Goal: Navigation & Orientation: Find specific page/section

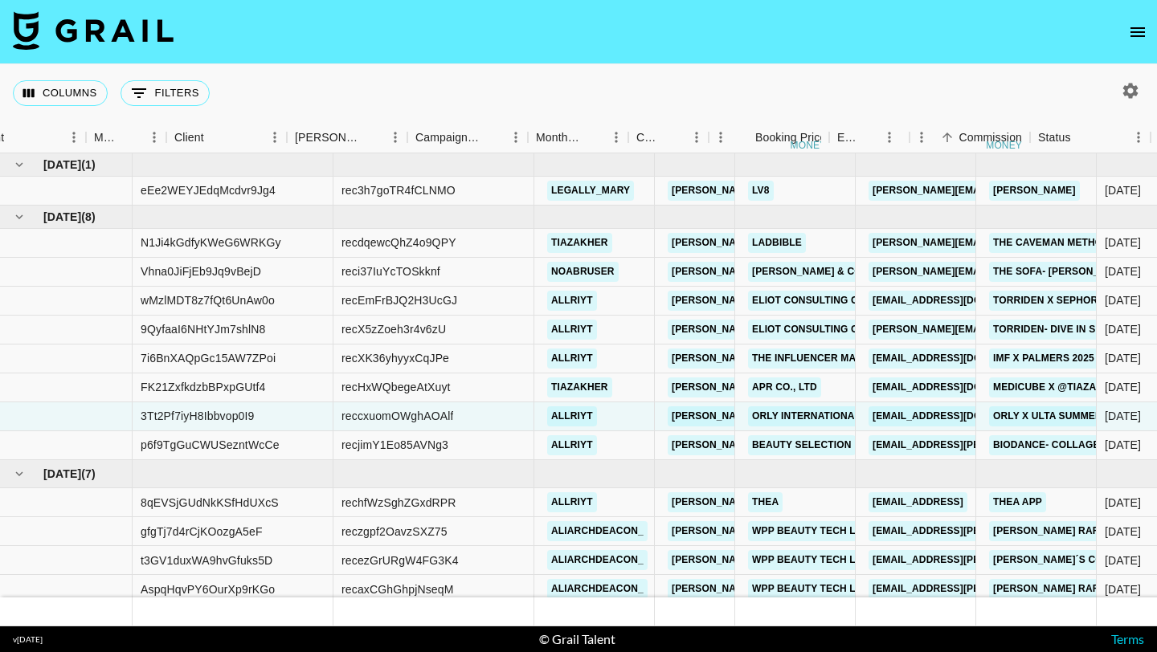
scroll to position [0, 569]
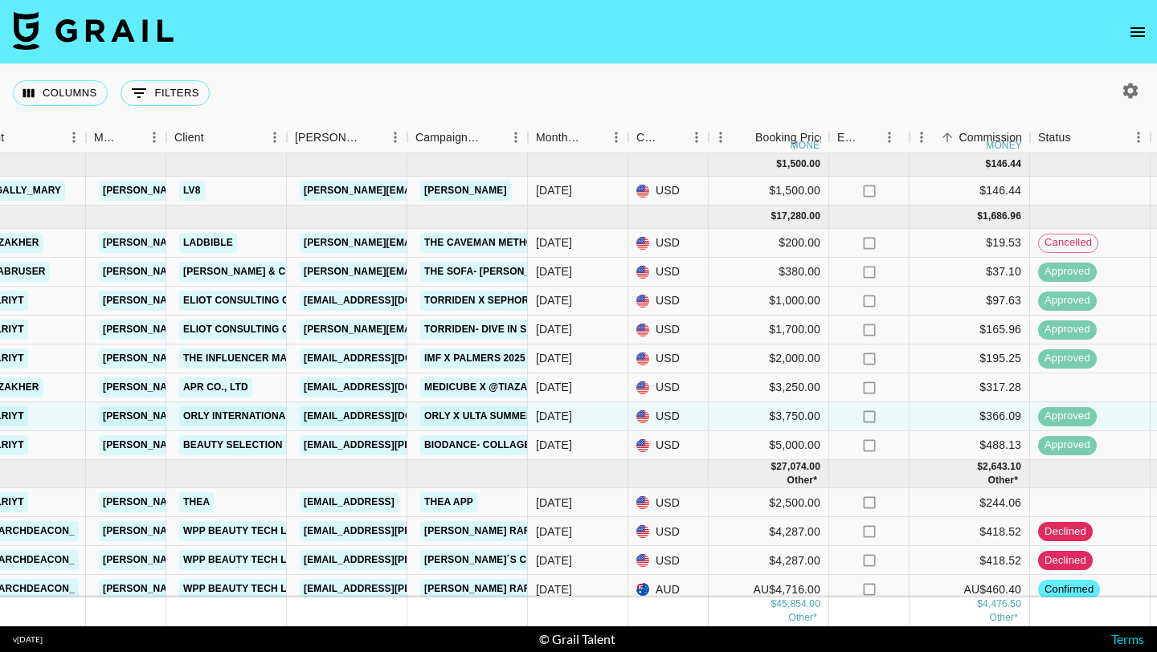
click at [1131, 27] on icon "open drawer" at bounding box center [1137, 32] width 14 height 10
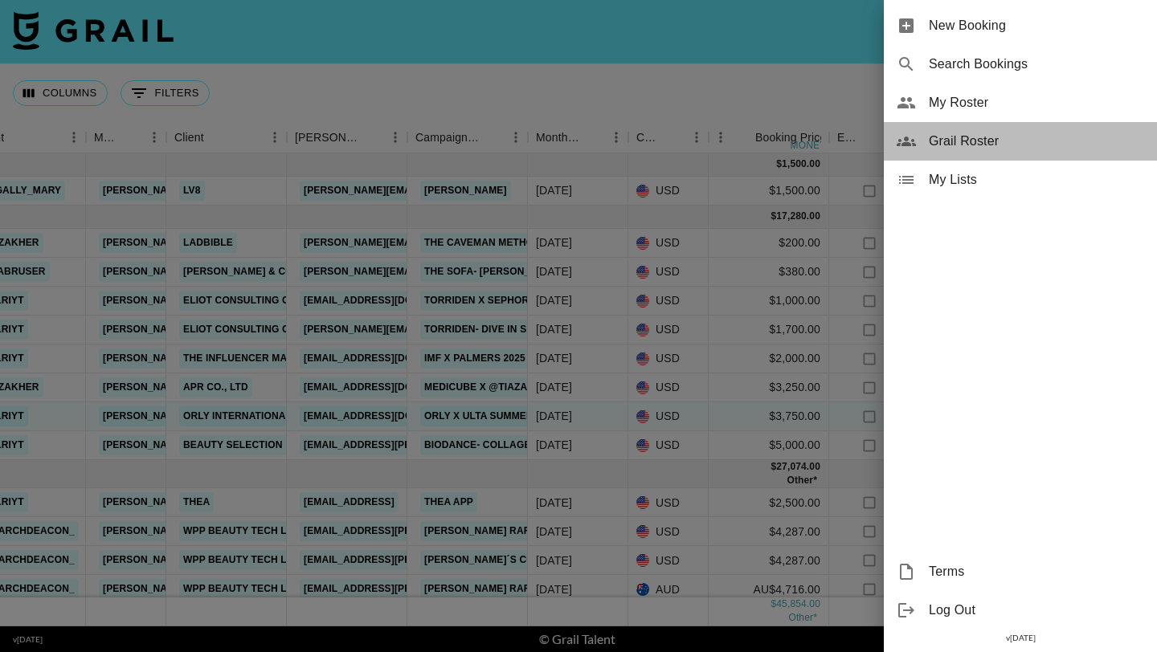
click at [964, 138] on span "Grail Roster" at bounding box center [1036, 141] width 215 height 19
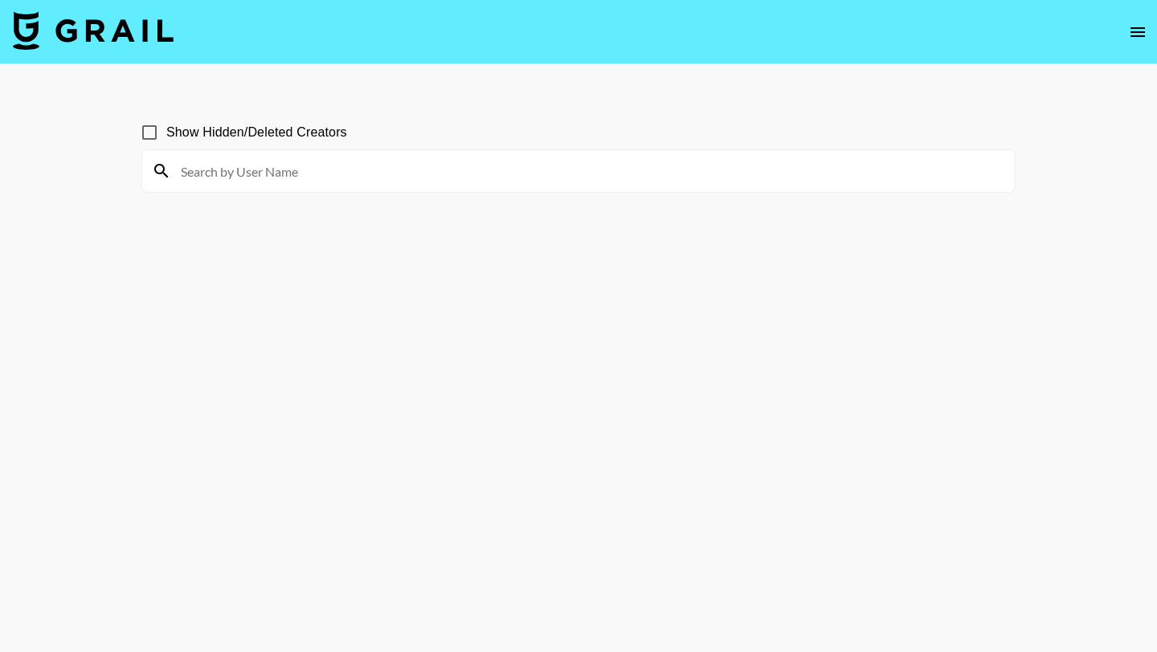
click at [271, 172] on input at bounding box center [588, 171] width 834 height 26
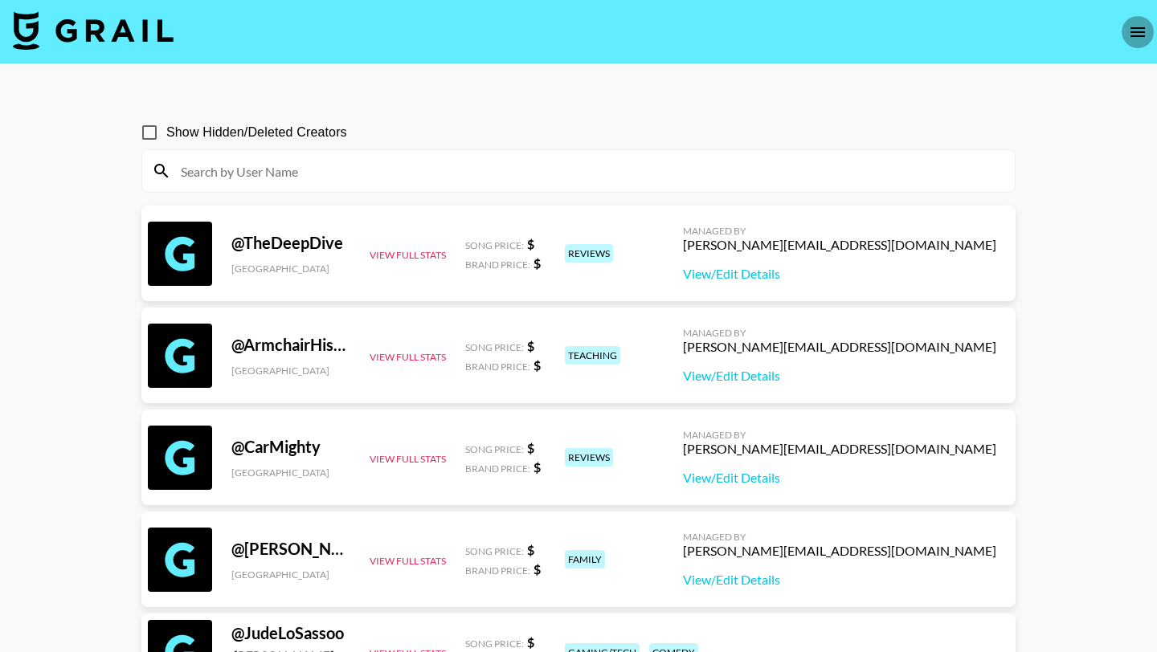
click at [1140, 24] on icon "open drawer" at bounding box center [1137, 31] width 19 height 19
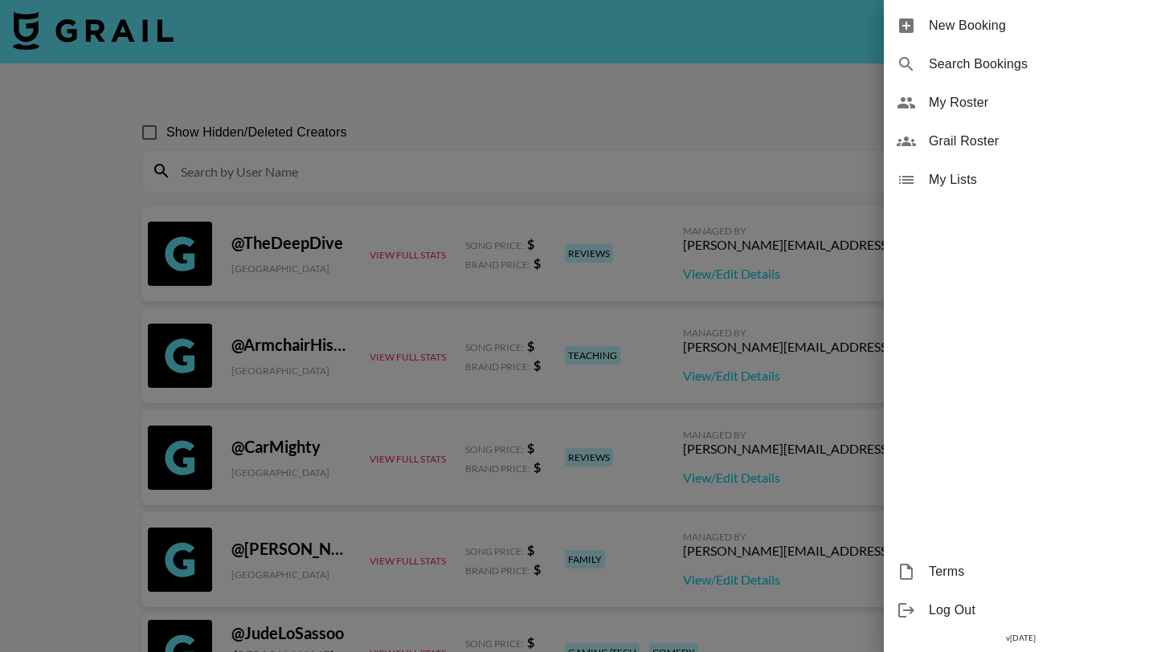
click at [986, 103] on span "My Roster" at bounding box center [1036, 102] width 215 height 19
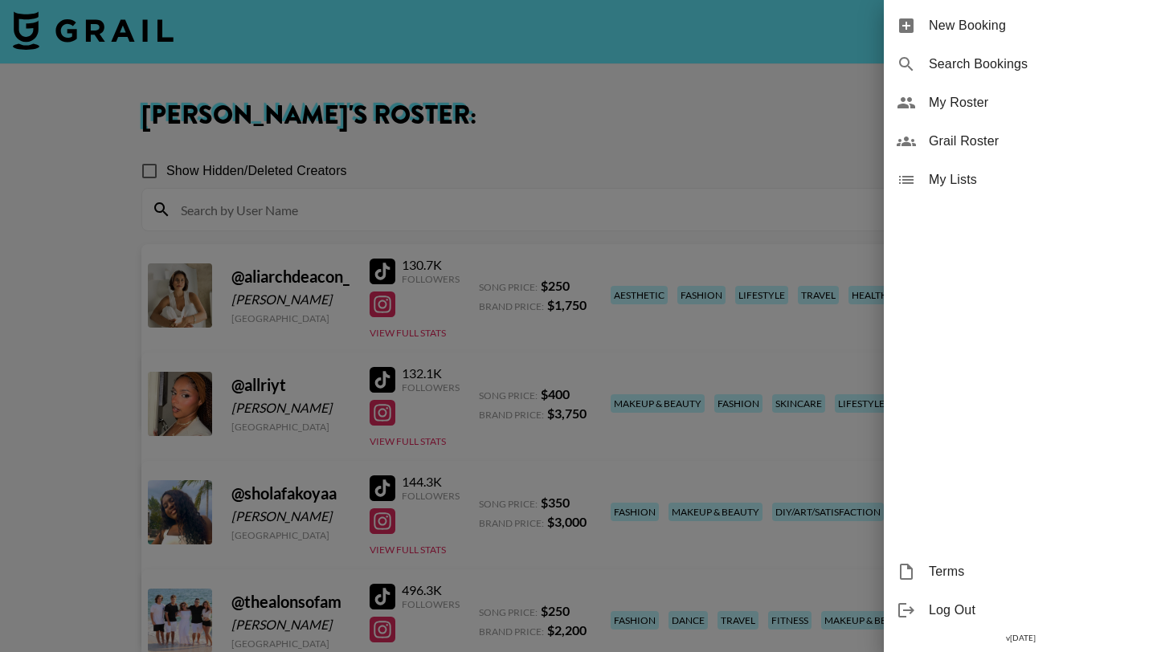
click at [15, 240] on div at bounding box center [578, 326] width 1157 height 652
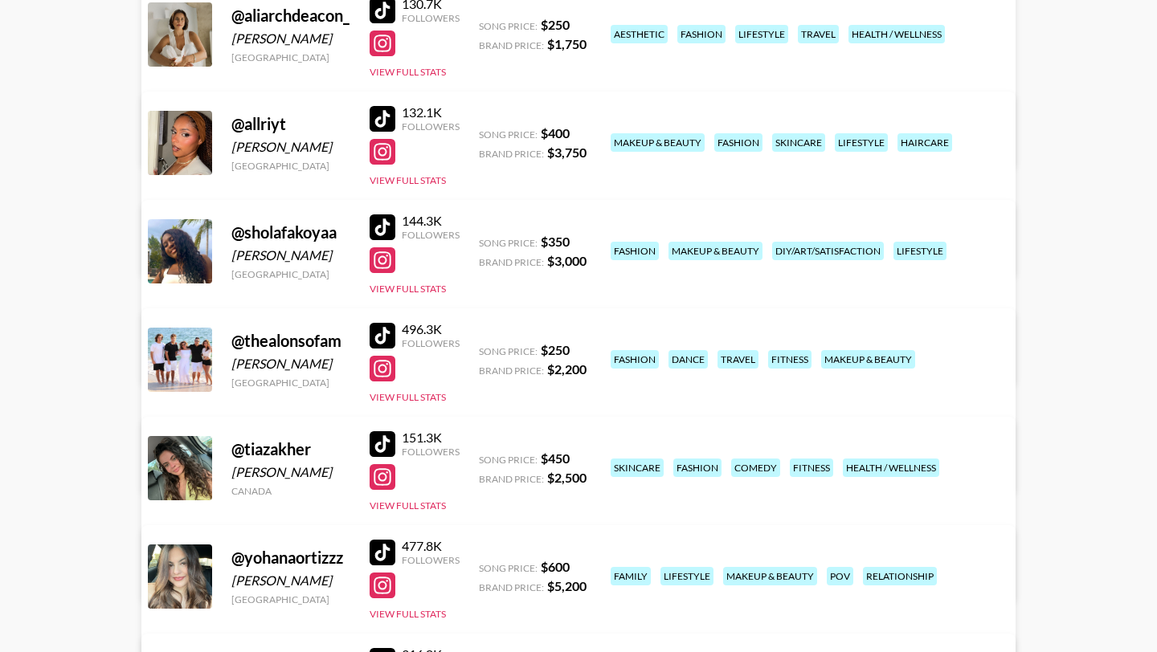
scroll to position [289, 0]
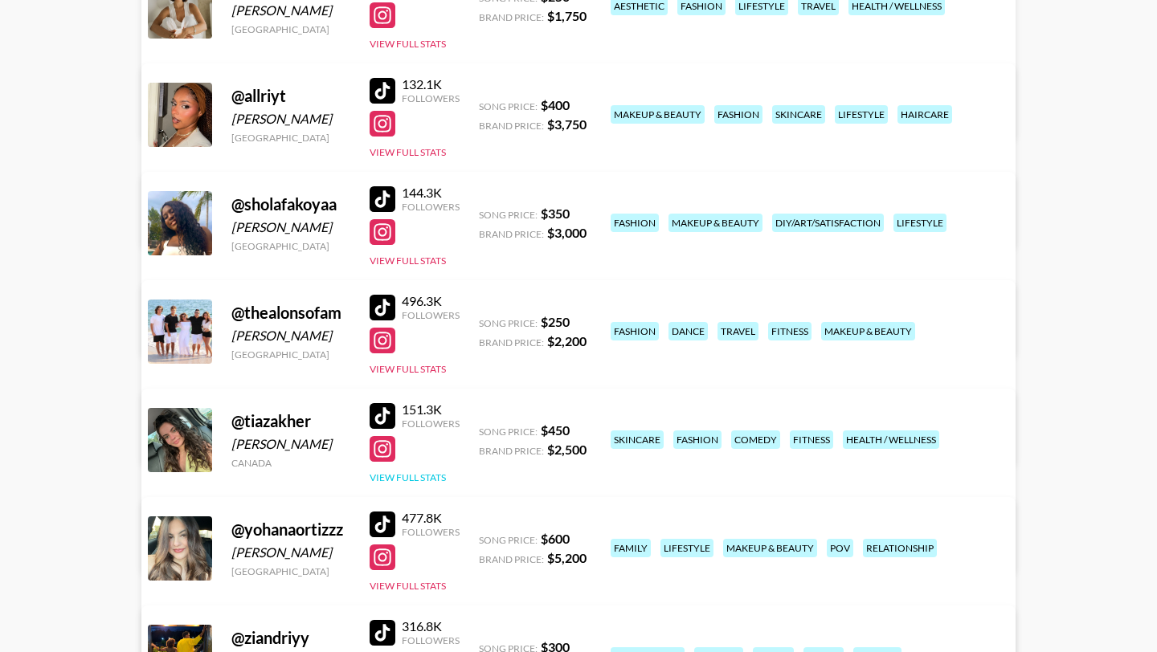
click at [436, 475] on button "View Full Stats" at bounding box center [408, 478] width 76 height 12
